Goal: Task Accomplishment & Management: Manage account settings

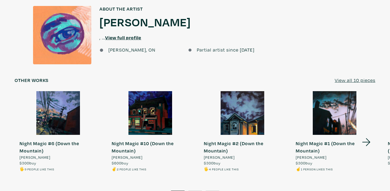
scroll to position [582, 0]
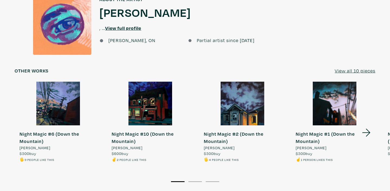
click at [367, 125] on icon at bounding box center [366, 132] width 18 height 15
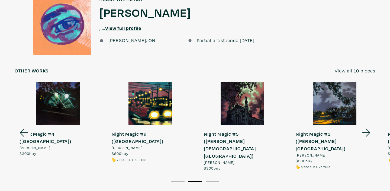
click at [367, 125] on icon at bounding box center [366, 132] width 18 height 15
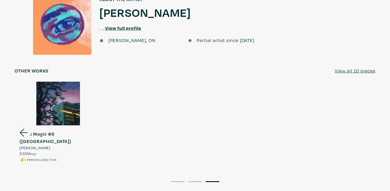
click at [21, 129] on icon at bounding box center [24, 133] width 8 height 8
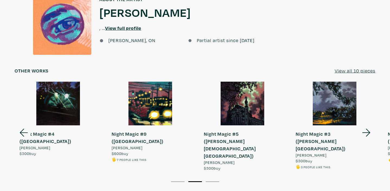
click at [22, 125] on icon at bounding box center [24, 132] width 18 height 15
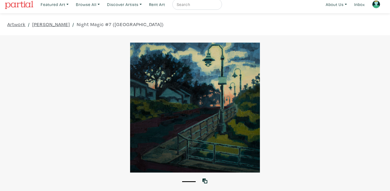
scroll to position [2, 0]
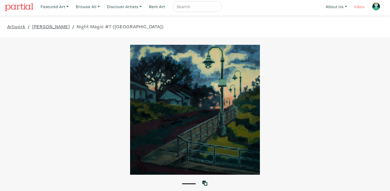
click at [361, 7] on link "Inbox" at bounding box center [359, 6] width 15 height 11
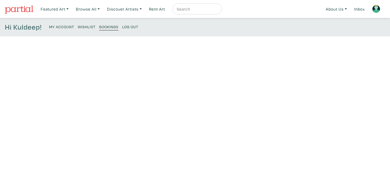
click at [107, 27] on small "Bookings" at bounding box center [108, 26] width 19 height 5
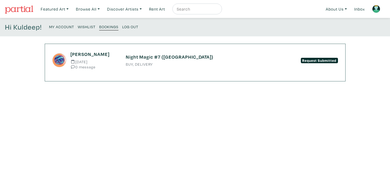
click at [108, 29] on small "Bookings" at bounding box center [108, 26] width 19 height 5
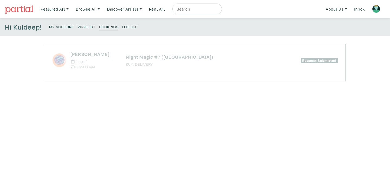
click at [108, 29] on small "Bookings" at bounding box center [108, 26] width 19 height 5
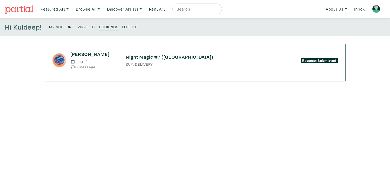
click at [55, 27] on small "My Account" at bounding box center [61, 26] width 25 height 5
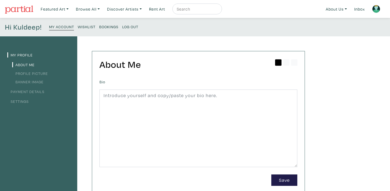
click at [133, 26] on small "Log Out" at bounding box center [130, 26] width 16 height 5
